Goal: Download file/media

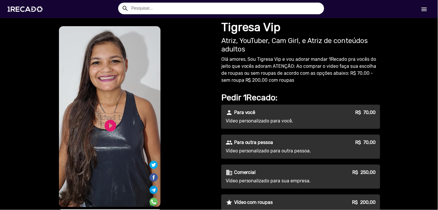
click at [429, 9] on link "menu" at bounding box center [424, 9] width 19 height 10
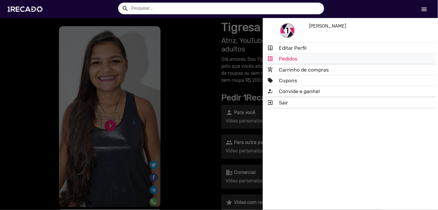
click at [324, 57] on link "list_alt Pedidos" at bounding box center [350, 58] width 171 height 10
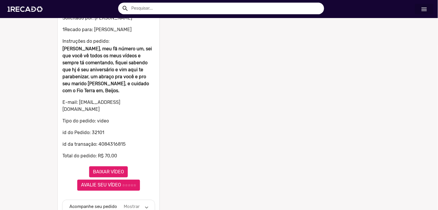
scroll to position [74, 0]
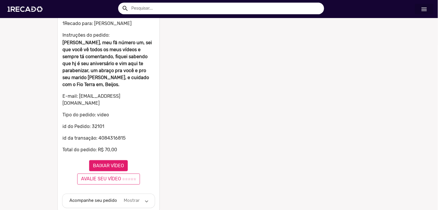
click at [120, 160] on button "BAIXAR VÍDEO" at bounding box center [108, 165] width 39 height 11
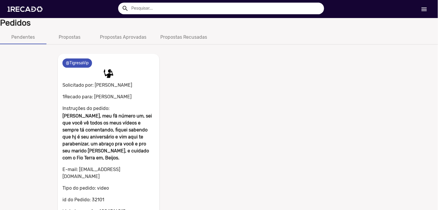
scroll to position [0, 0]
click at [26, 14] on img at bounding box center [26, 9] width 44 height 25
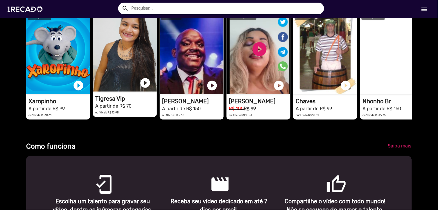
scroll to position [0, 1301]
click at [121, 62] on video "1RECADO vídeos dedicados para fãs e empresas" at bounding box center [125, 49] width 64 height 84
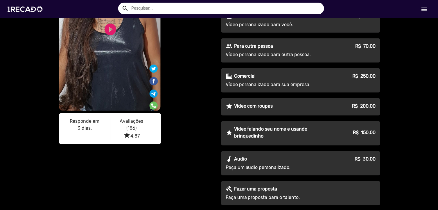
scroll to position [97, 0]
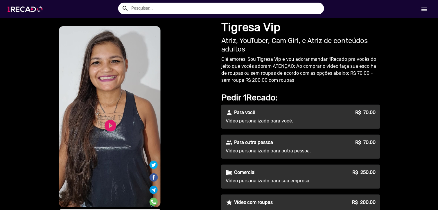
click at [31, 14] on img at bounding box center [26, 9] width 44 height 25
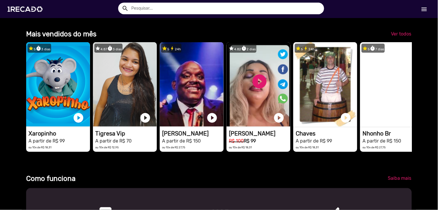
scroll to position [0, 434]
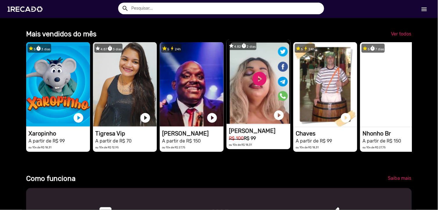
drag, startPoint x: 380, startPoint y: 85, endPoint x: 247, endPoint y: 122, distance: 137.6
click at [267, 92] on div "star 5 timer 3 dias 1RECADO vídeos dedicados para fãs e empresas play_circle_fi…" at bounding box center [219, 96] width 386 height 115
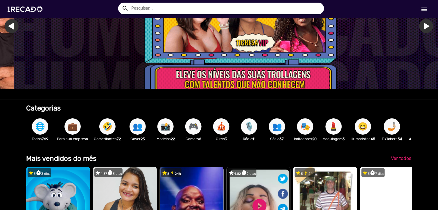
scroll to position [0, 0]
